Goal: Find specific page/section: Find specific page/section

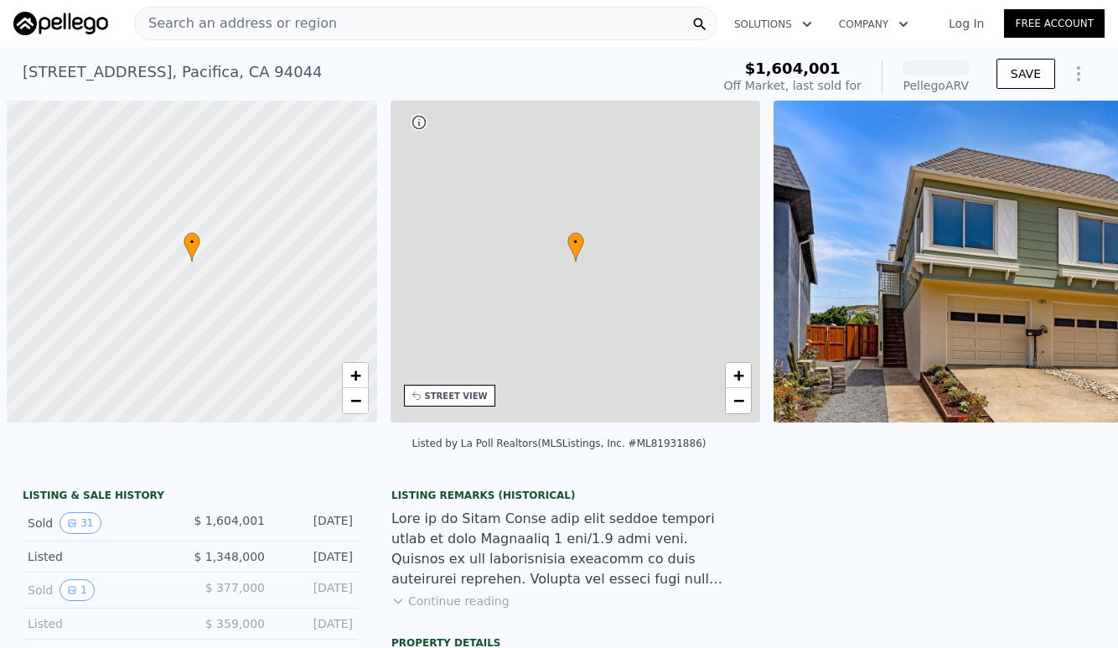
scroll to position [0, 7]
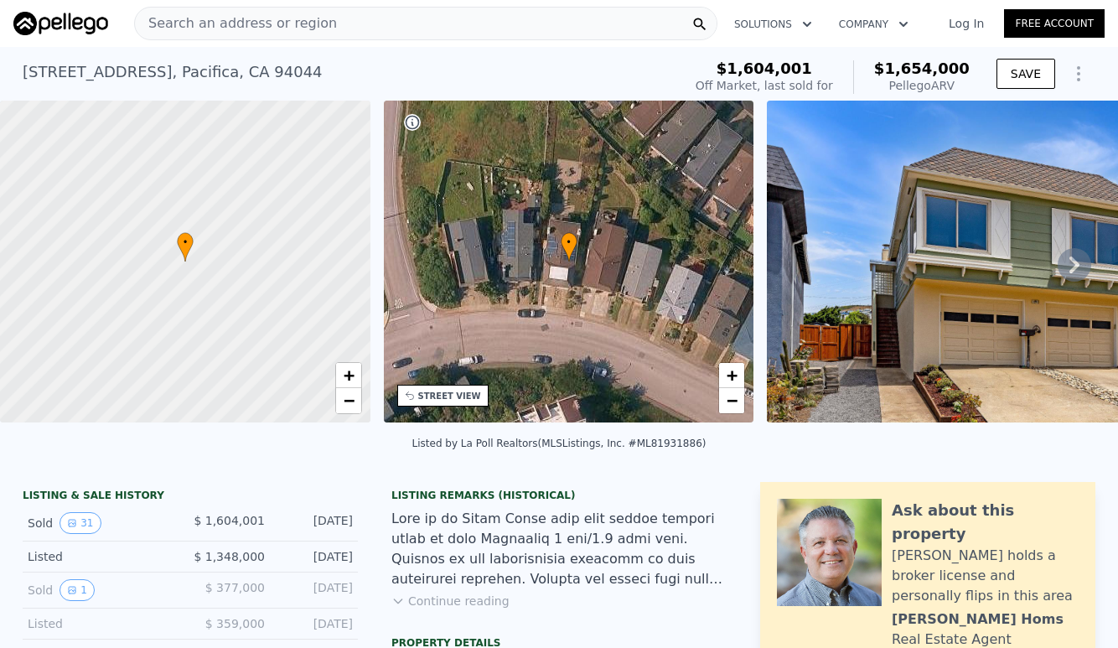
click at [1078, 261] on icon at bounding box center [1074, 265] width 34 height 34
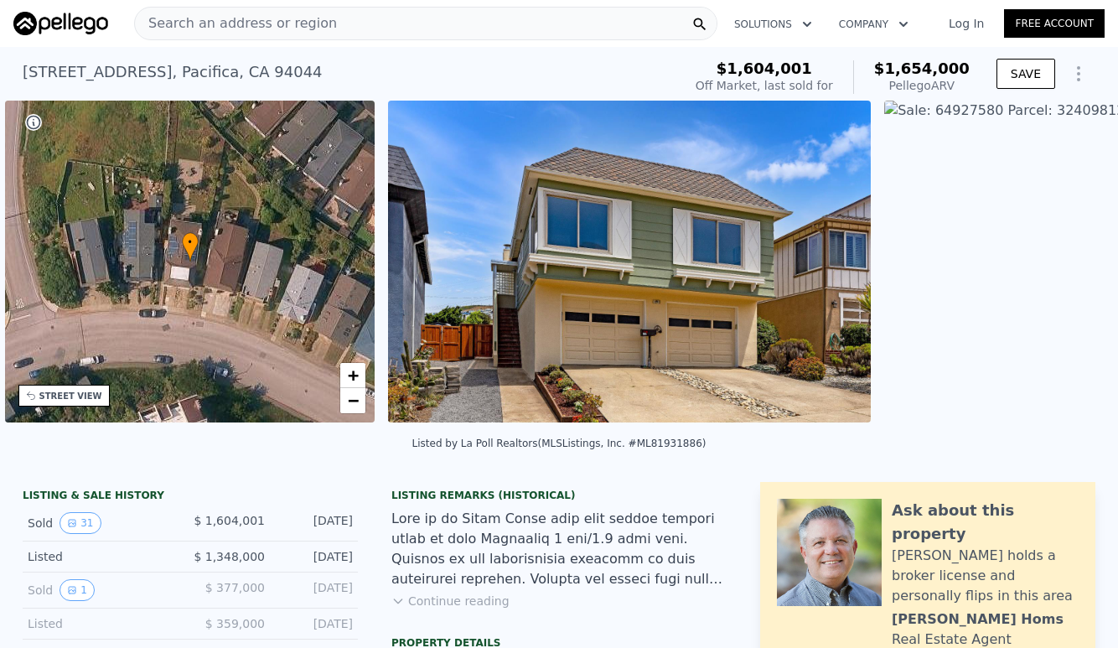
scroll to position [0, 390]
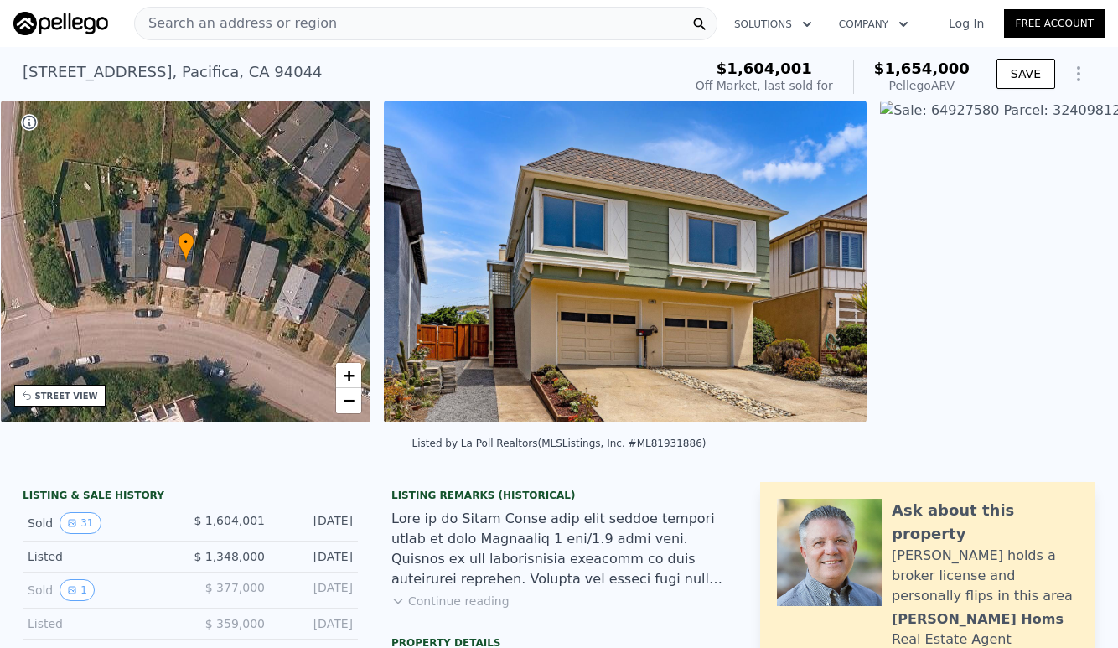
click at [1078, 261] on img at bounding box center [1065, 262] width 370 height 322
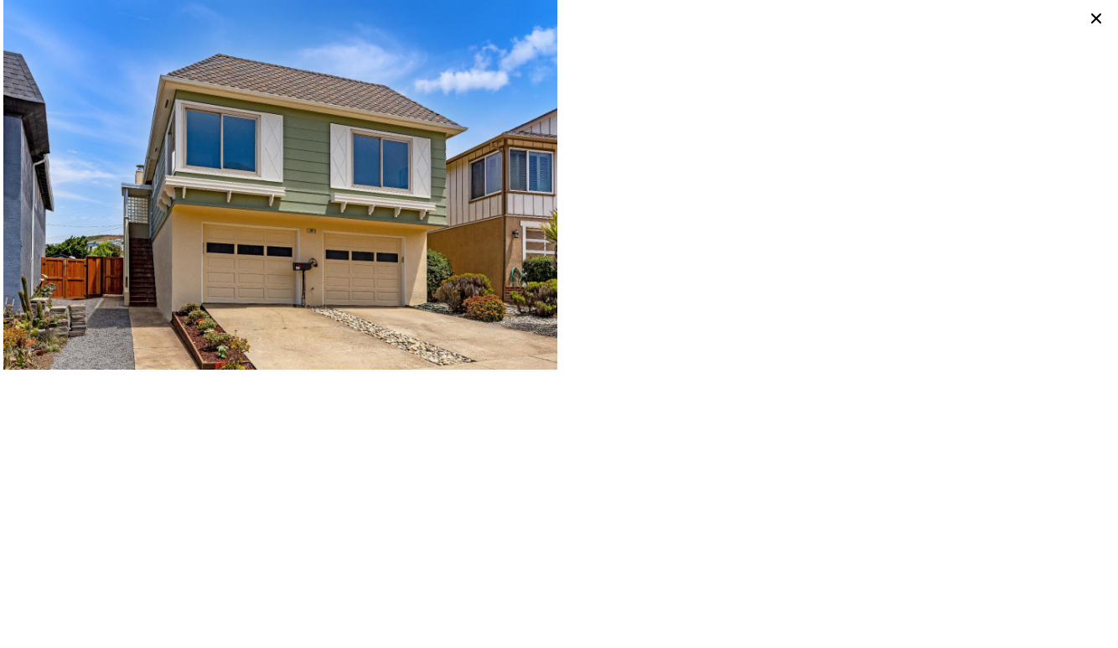
click at [1094, 23] on icon at bounding box center [1095, 18] width 23 height 23
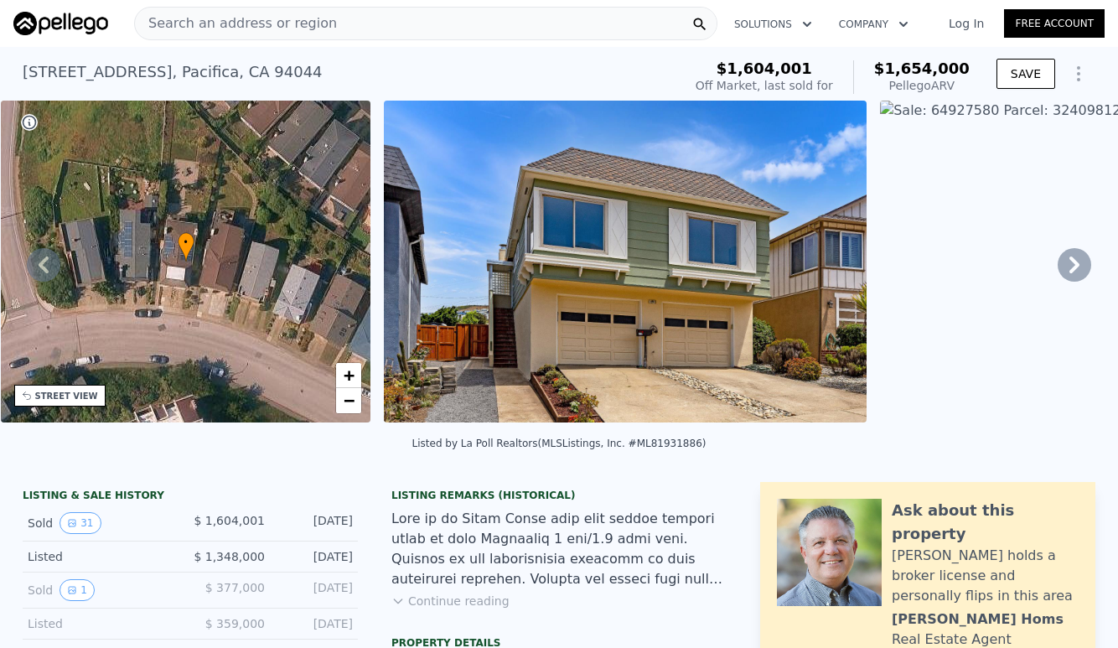
click at [1071, 270] on icon at bounding box center [1074, 264] width 10 height 17
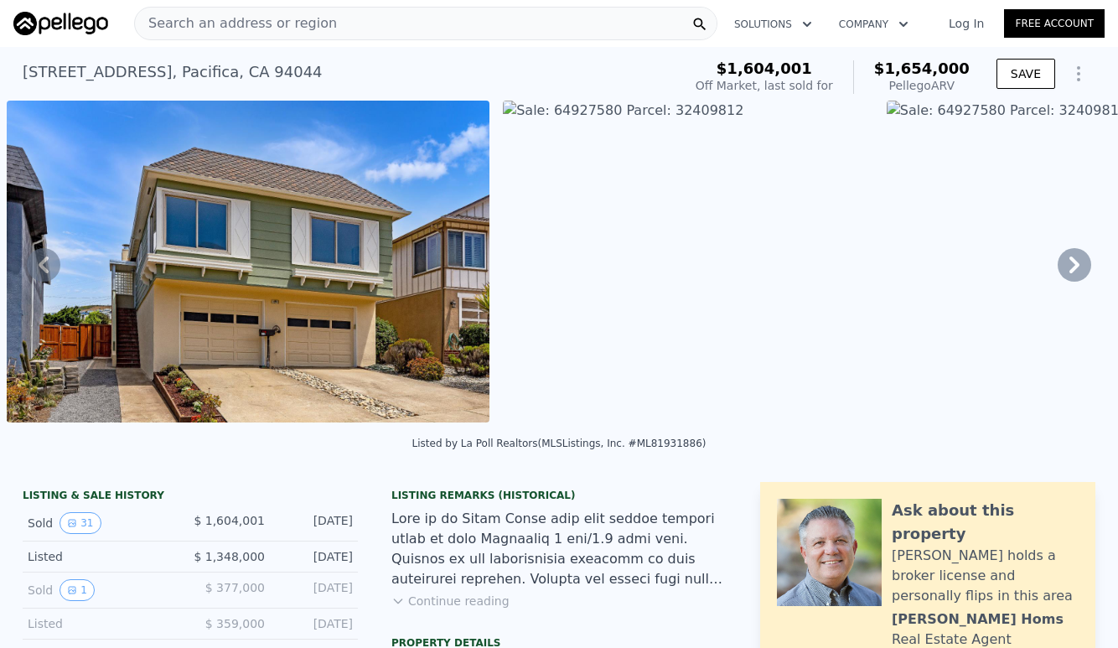
click at [1071, 270] on icon at bounding box center [1074, 264] width 10 height 17
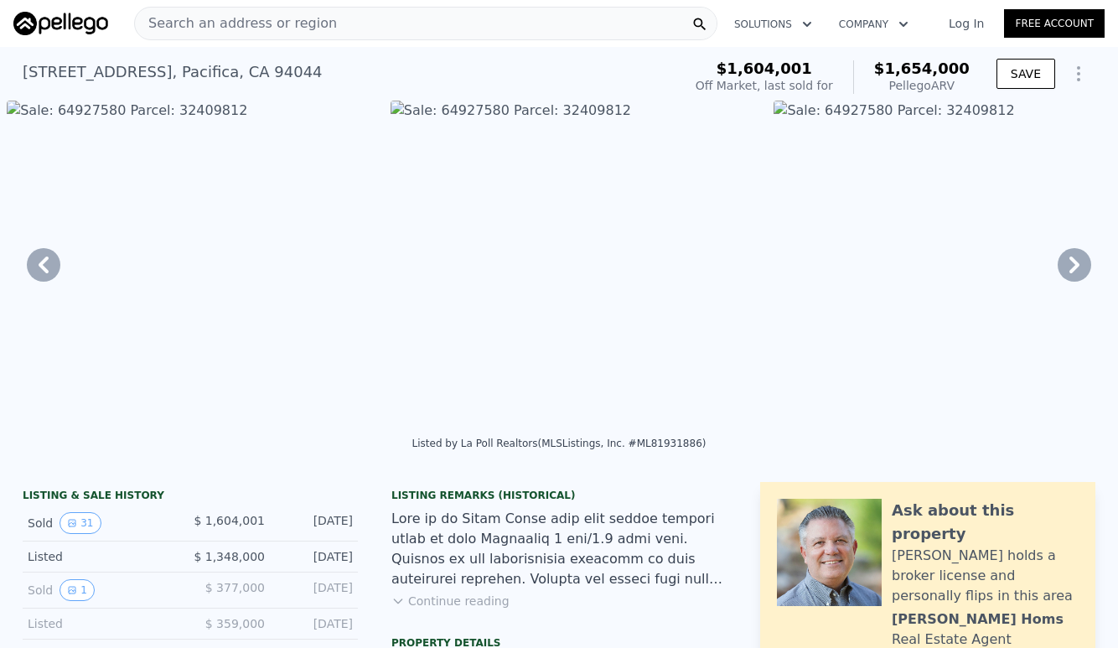
click at [1071, 270] on icon at bounding box center [1074, 264] width 10 height 17
click at [1078, 255] on icon at bounding box center [1074, 265] width 34 height 34
click at [1078, 255] on img at bounding box center [959, 262] width 370 height 322
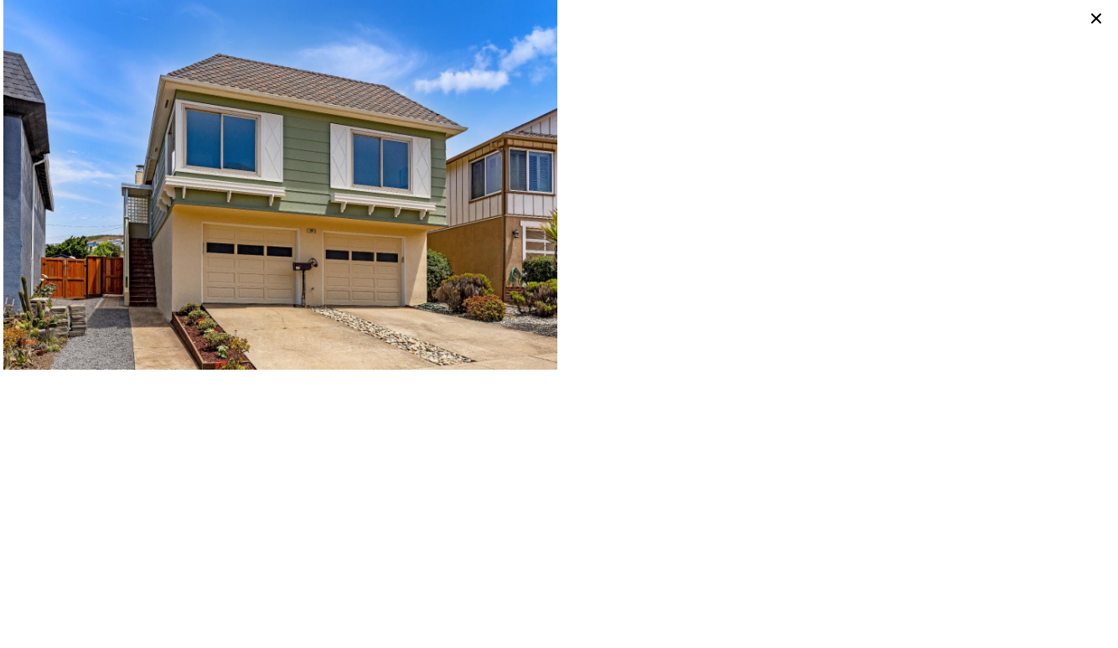
click at [191, 109] on img at bounding box center [280, 185] width 554 height 370
click at [1093, 22] on icon at bounding box center [1095, 18] width 23 height 23
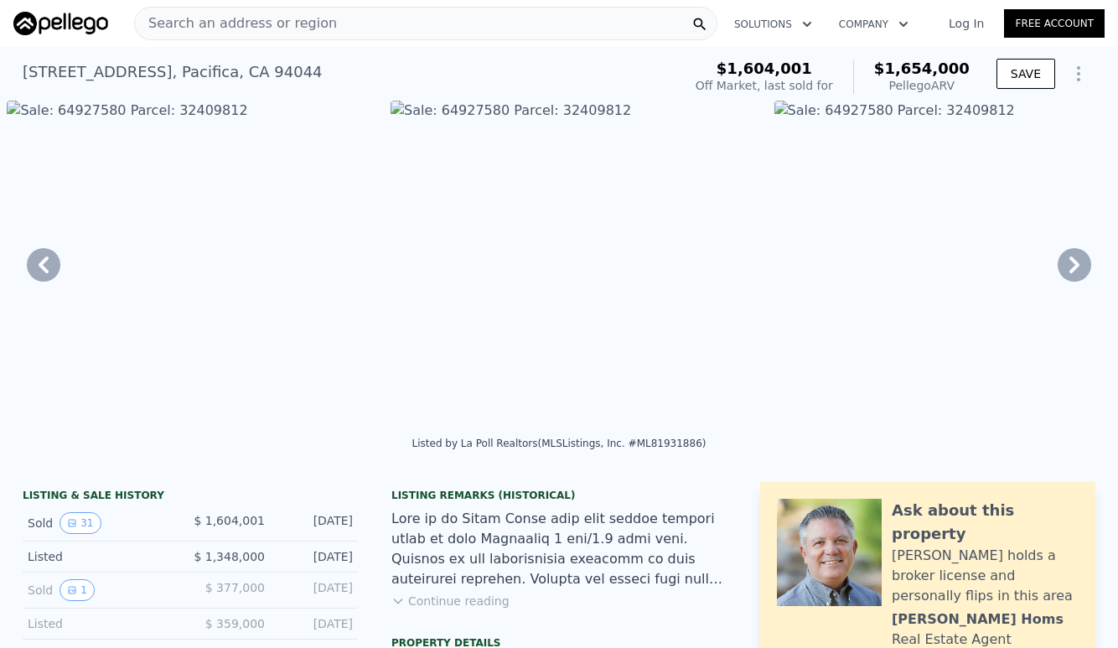
click at [914, 243] on img at bounding box center [959, 262] width 370 height 322
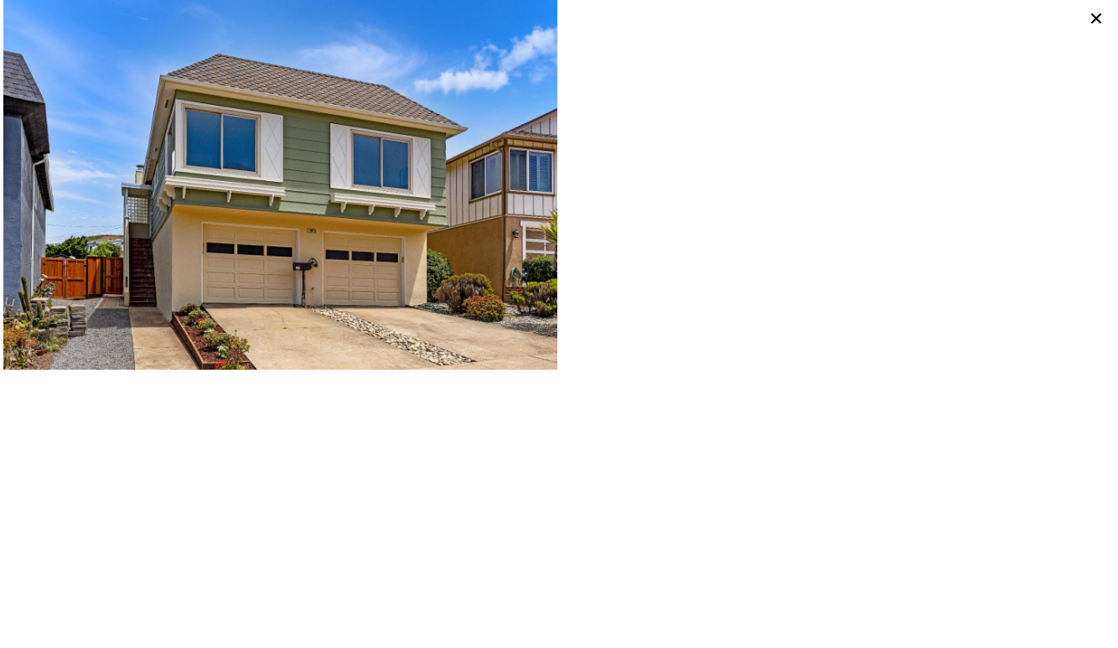
click at [1095, 10] on icon at bounding box center [1095, 18] width 23 height 23
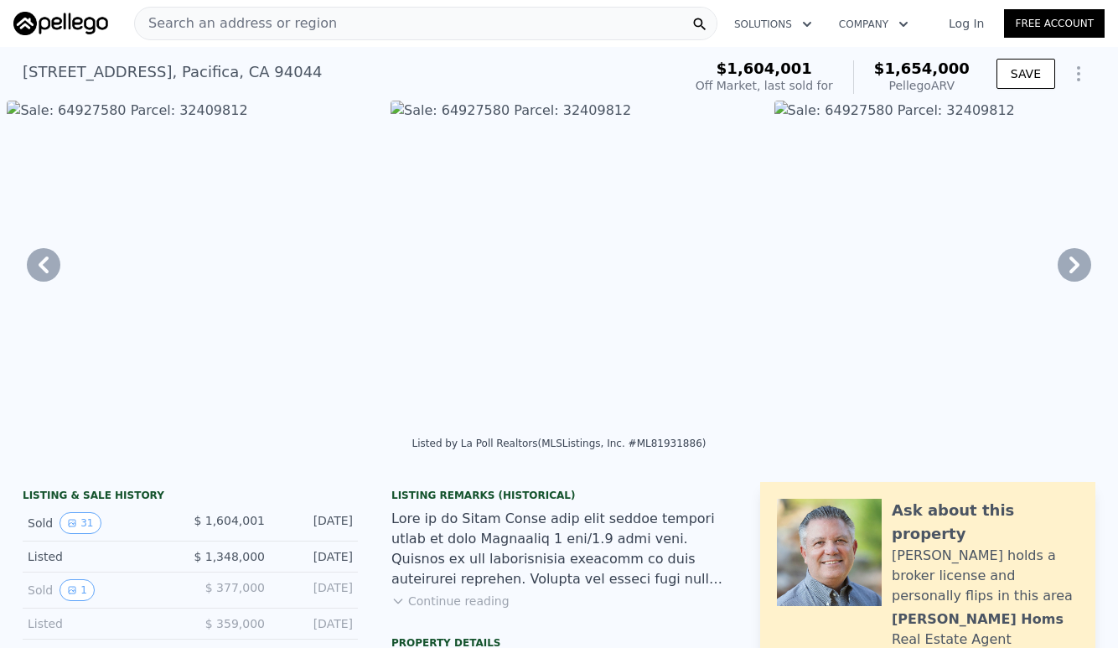
click at [1074, 263] on icon at bounding box center [1074, 265] width 34 height 34
click at [1074, 263] on div "• + − • + − STREET VIEW Loading... SATELLITE VIEW" at bounding box center [559, 265] width 1118 height 328
click at [1074, 263] on icon at bounding box center [1074, 265] width 34 height 34
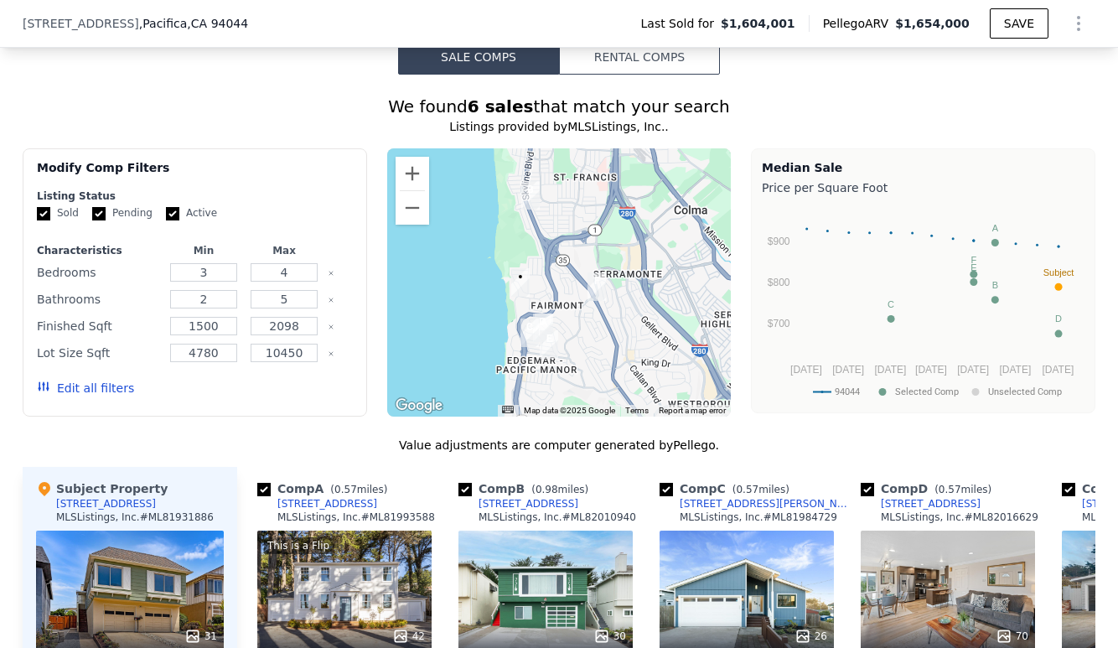
scroll to position [1407, 0]
